Goal: Transaction & Acquisition: Subscribe to service/newsletter

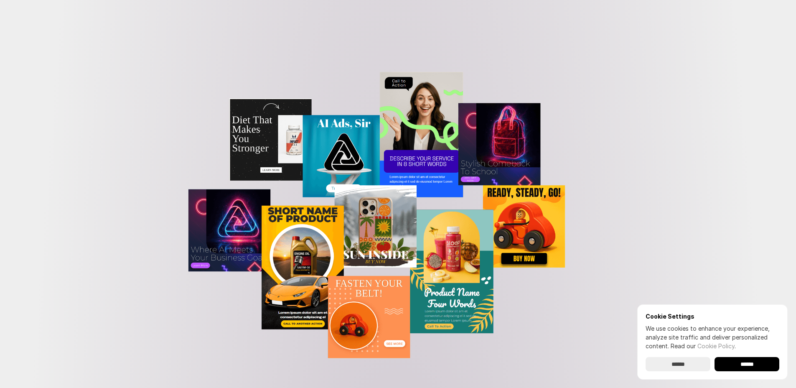
scroll to position [885, 0]
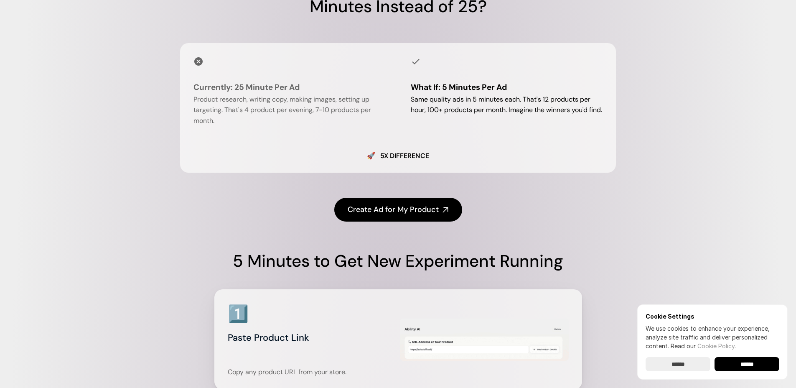
click at [761, 366] on input "******" at bounding box center [747, 364] width 65 height 14
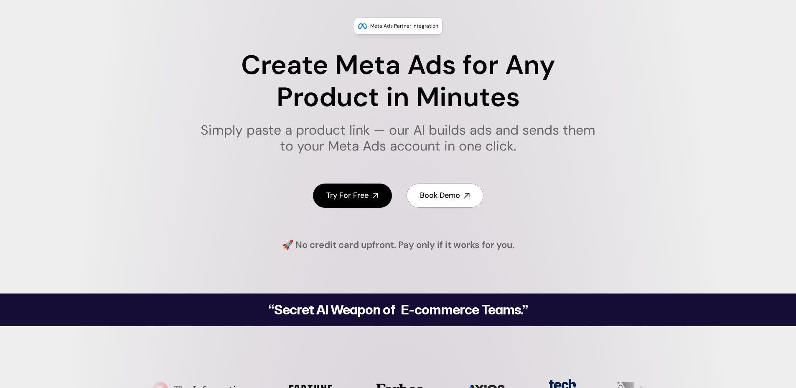
scroll to position [0, 0]
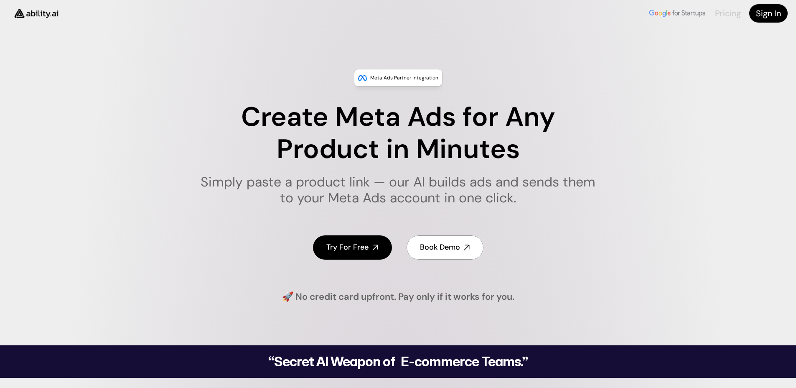
click at [735, 13] on link "Pricing" at bounding box center [728, 13] width 26 height 11
click at [361, 242] on h4 "Try For Free" at bounding box center [348, 247] width 42 height 10
click at [441, 233] on div "Try For Free Book Demo" at bounding box center [398, 247] width 418 height 56
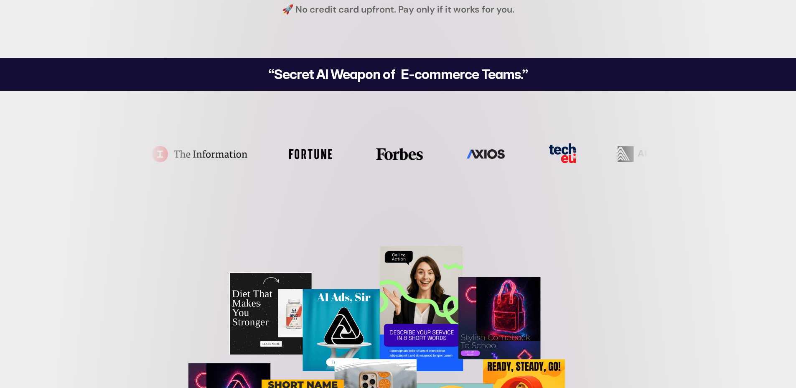
scroll to position [304, 0]
